Goal: Communication & Community: Answer question/provide support

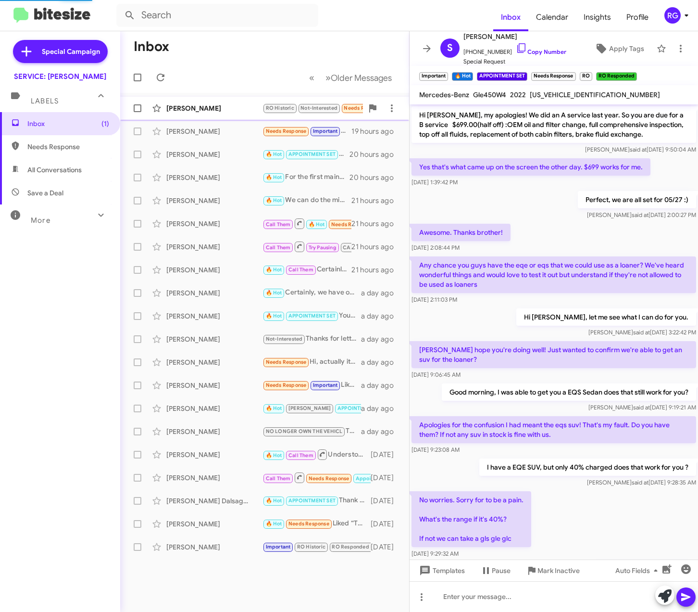
scroll to position [324, 0]
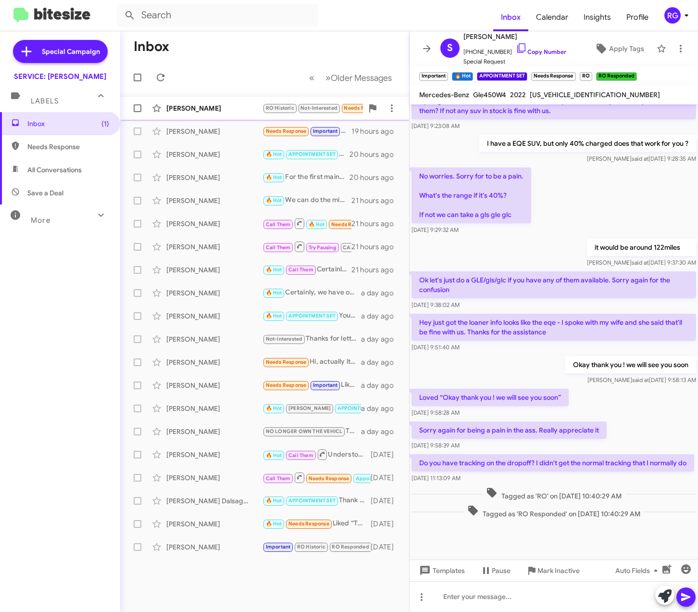
click at [253, 106] on div "[PERSON_NAME]" at bounding box center [214, 108] width 96 height 10
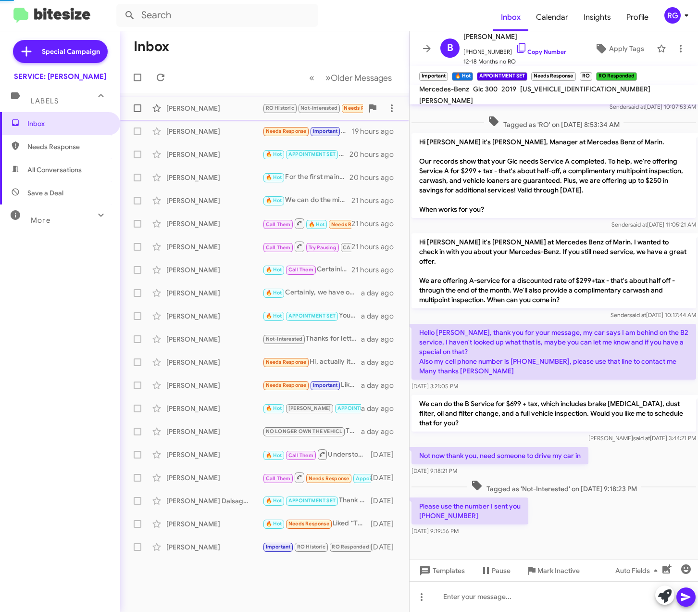
scroll to position [43, 0]
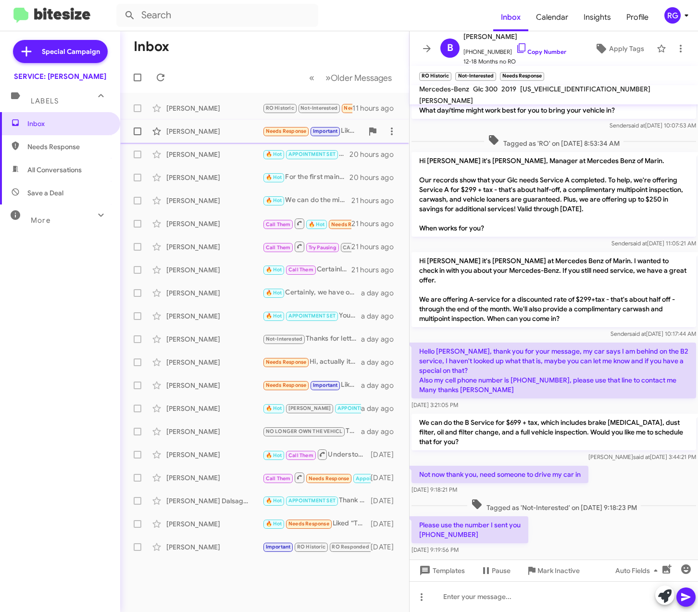
click at [223, 127] on div "[PERSON_NAME]" at bounding box center [214, 131] width 96 height 10
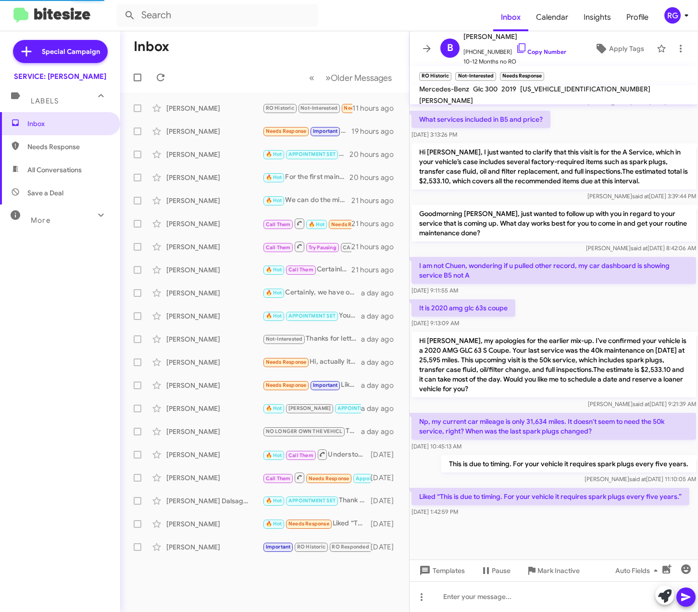
scroll to position [460, 0]
click at [187, 104] on div "[PERSON_NAME]" at bounding box center [214, 108] width 96 height 10
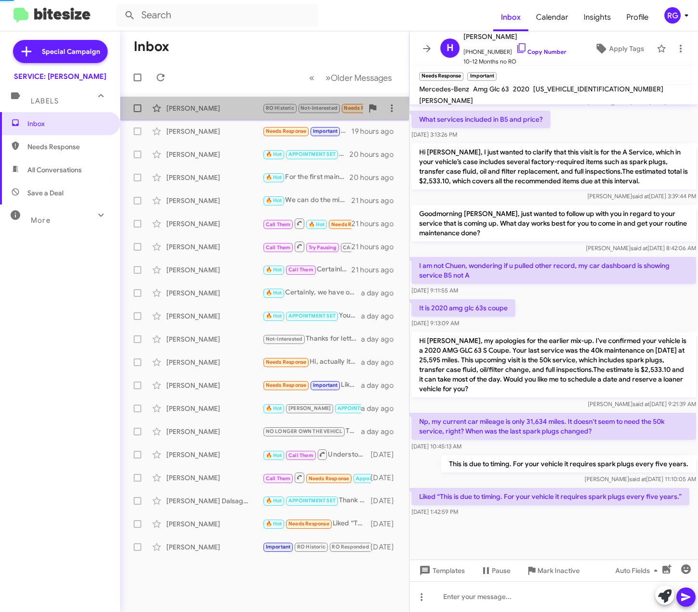
scroll to position [43, 0]
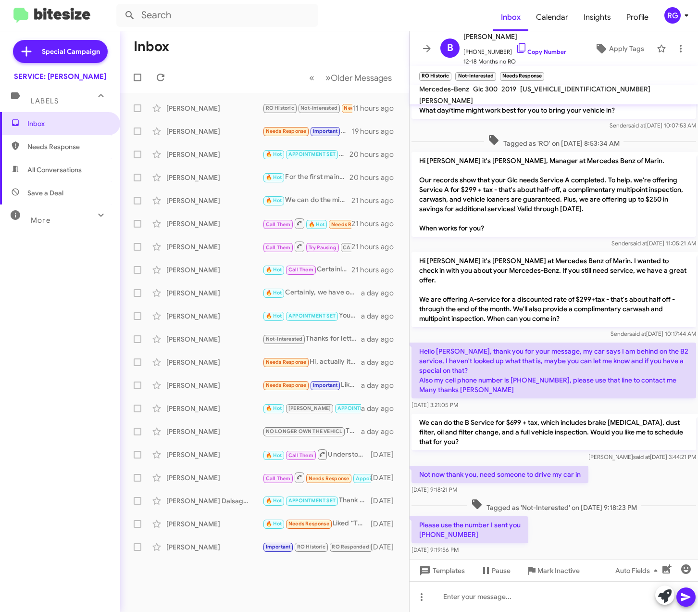
click at [570, 358] on p "Hello [PERSON_NAME], thank you for your message, my car says I am behind on the…" at bounding box center [554, 370] width 285 height 56
